Goal: Information Seeking & Learning: Learn about a topic

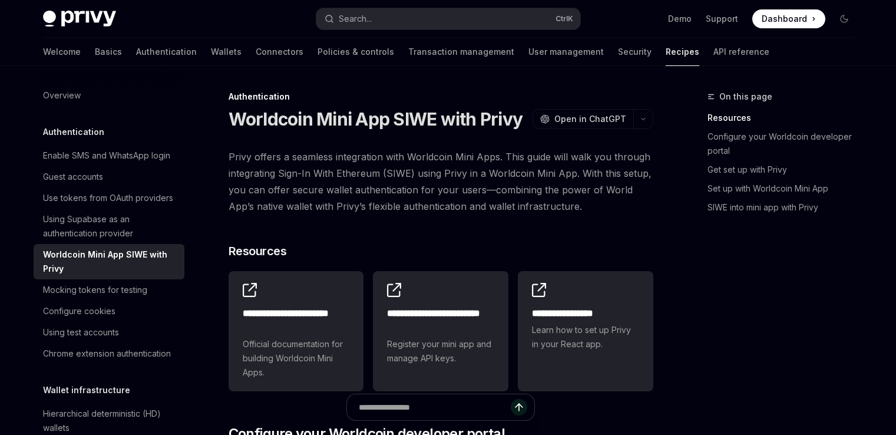
type textarea "*"
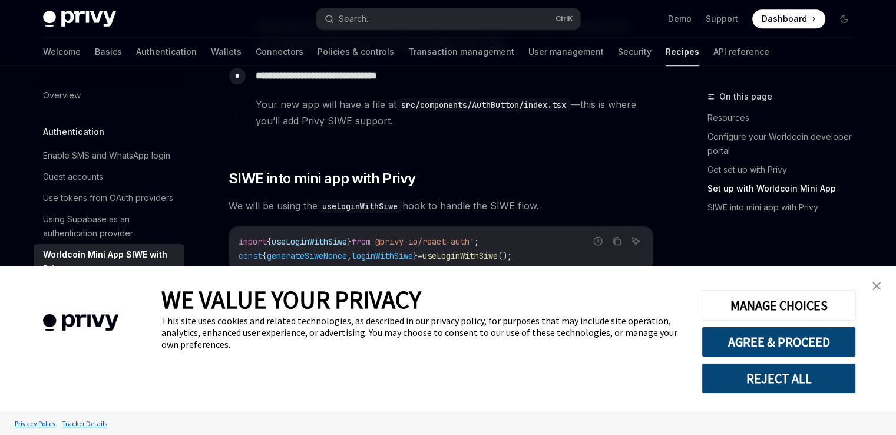
scroll to position [825, 0]
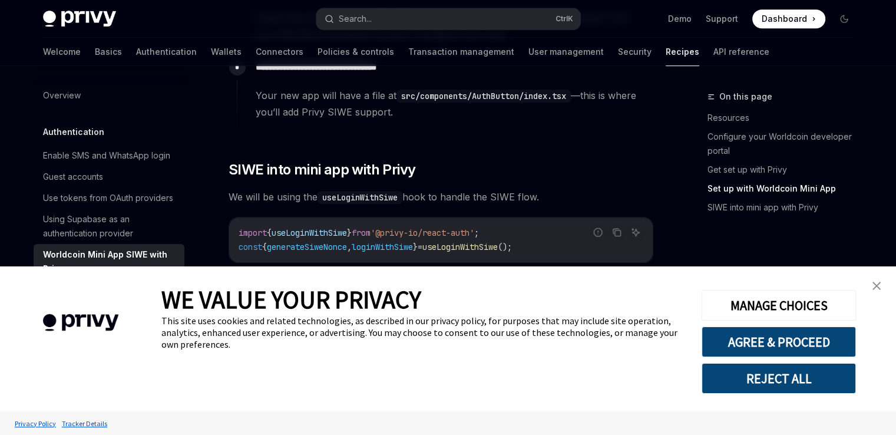
click at [874, 288] on img "close banner" at bounding box center [877, 286] width 8 height 8
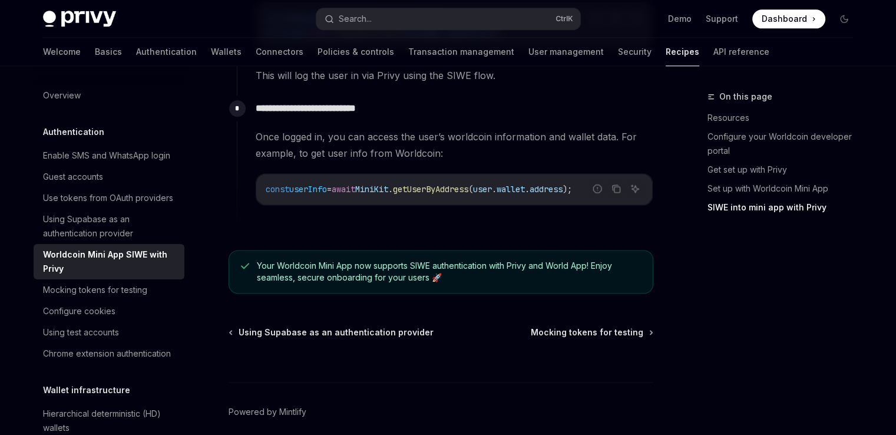
scroll to position [1532, 0]
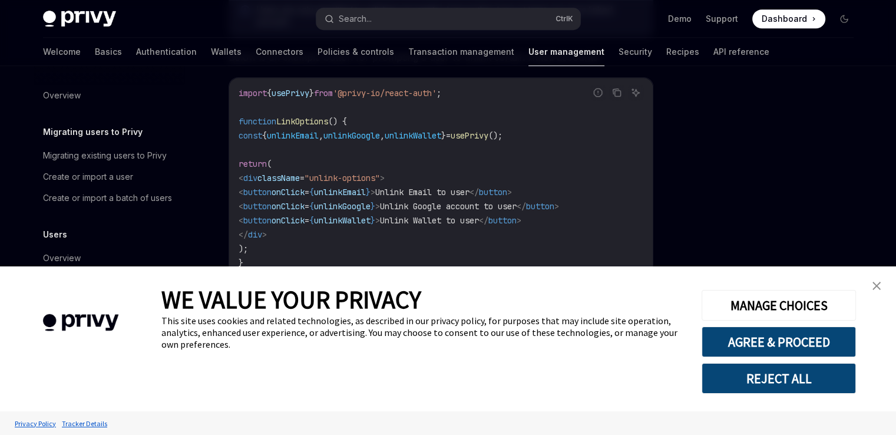
scroll to position [707, 0]
